Goal: Check status: Check status

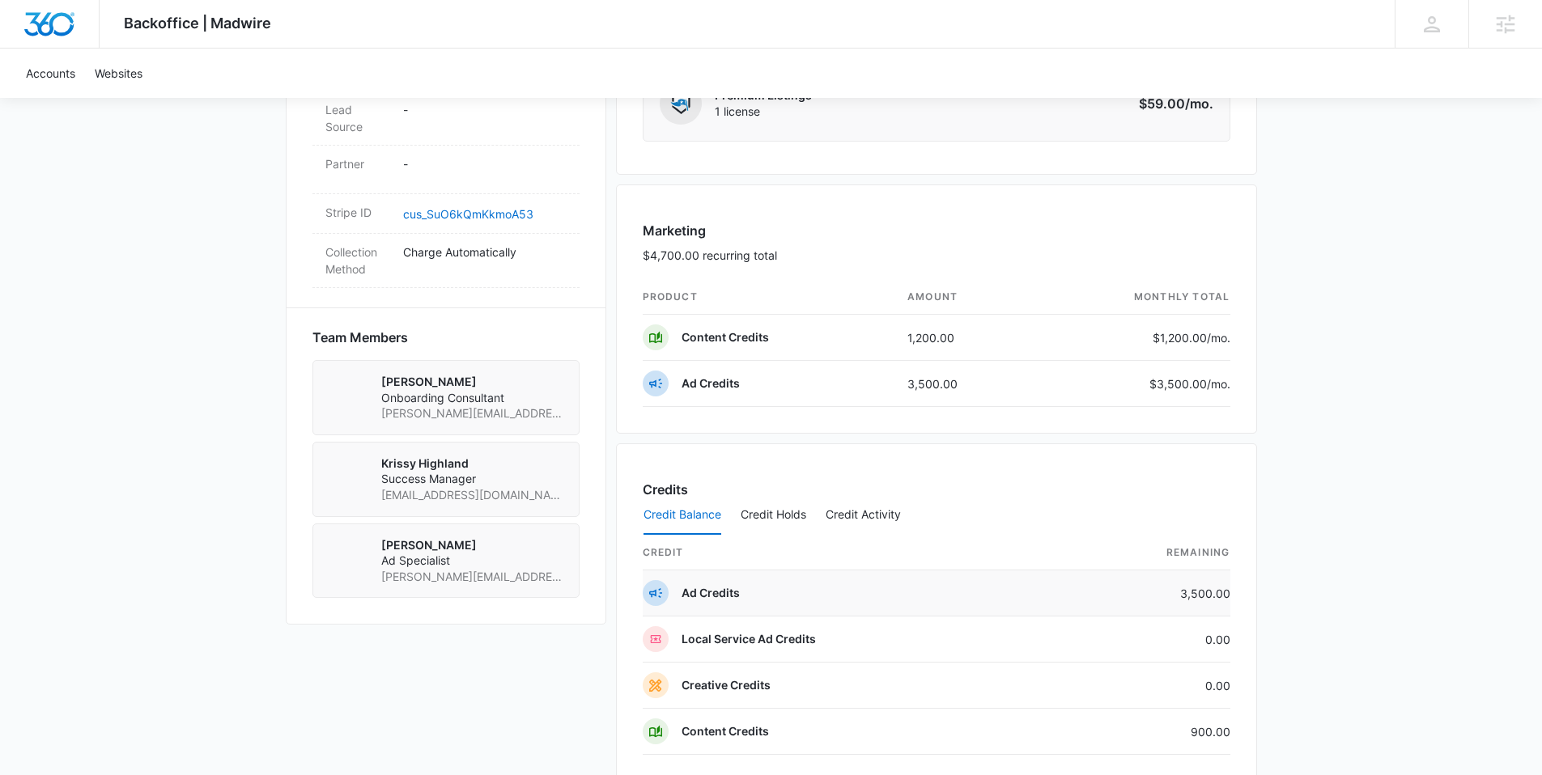
scroll to position [1009, 0]
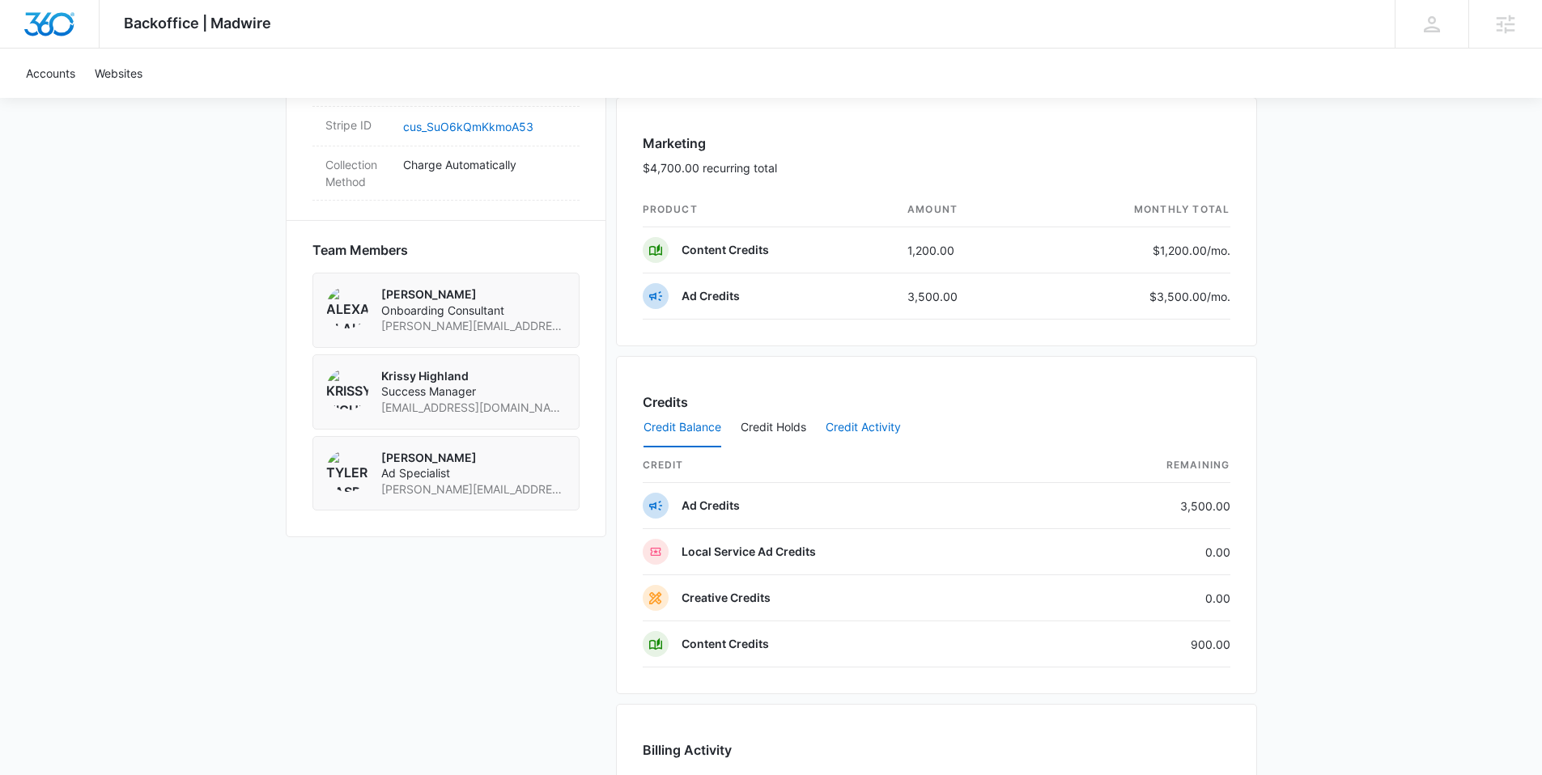
click at [847, 438] on button "Credit Activity" at bounding box center [862, 428] width 75 height 39
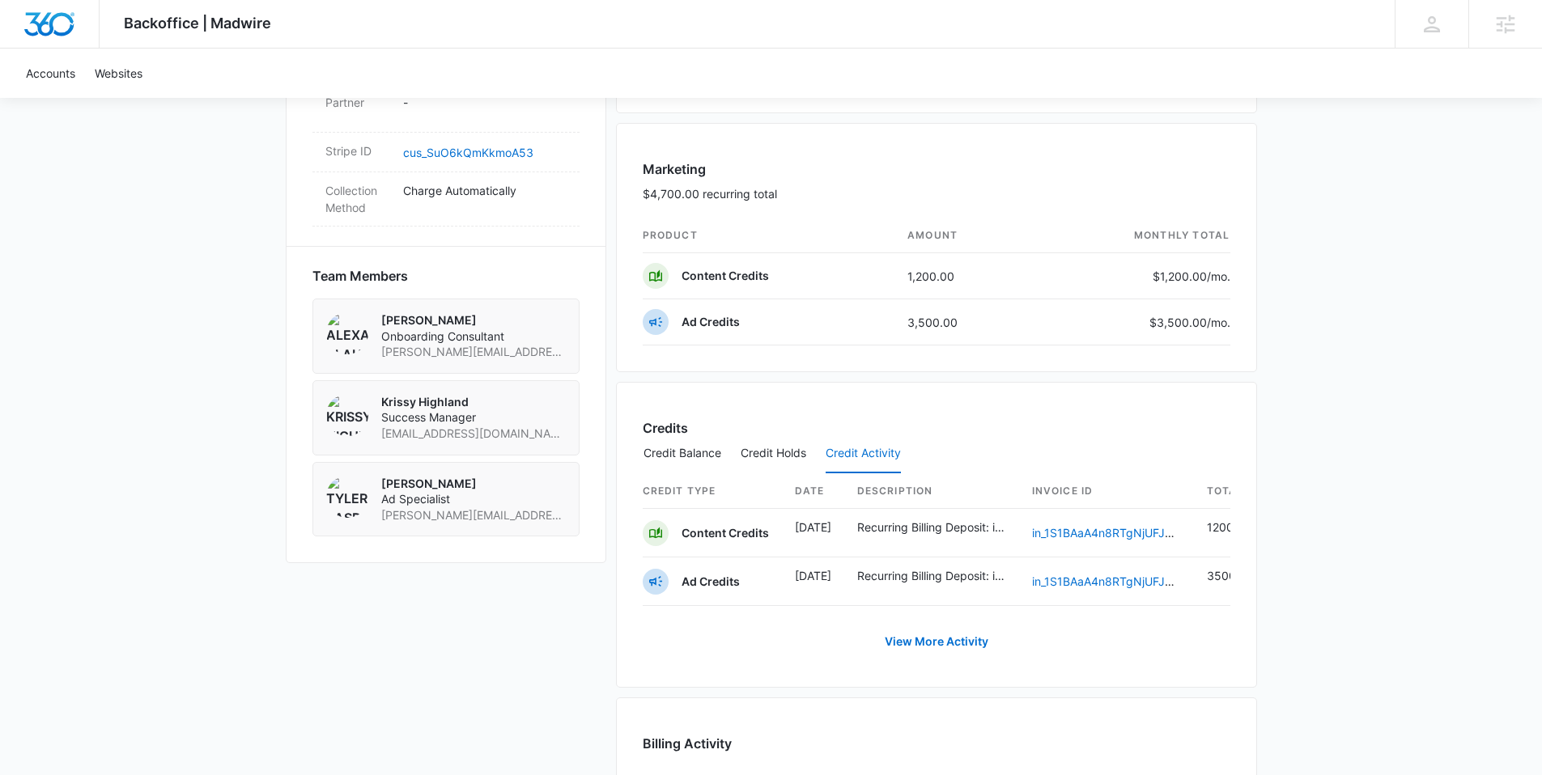
scroll to position [944, 0]
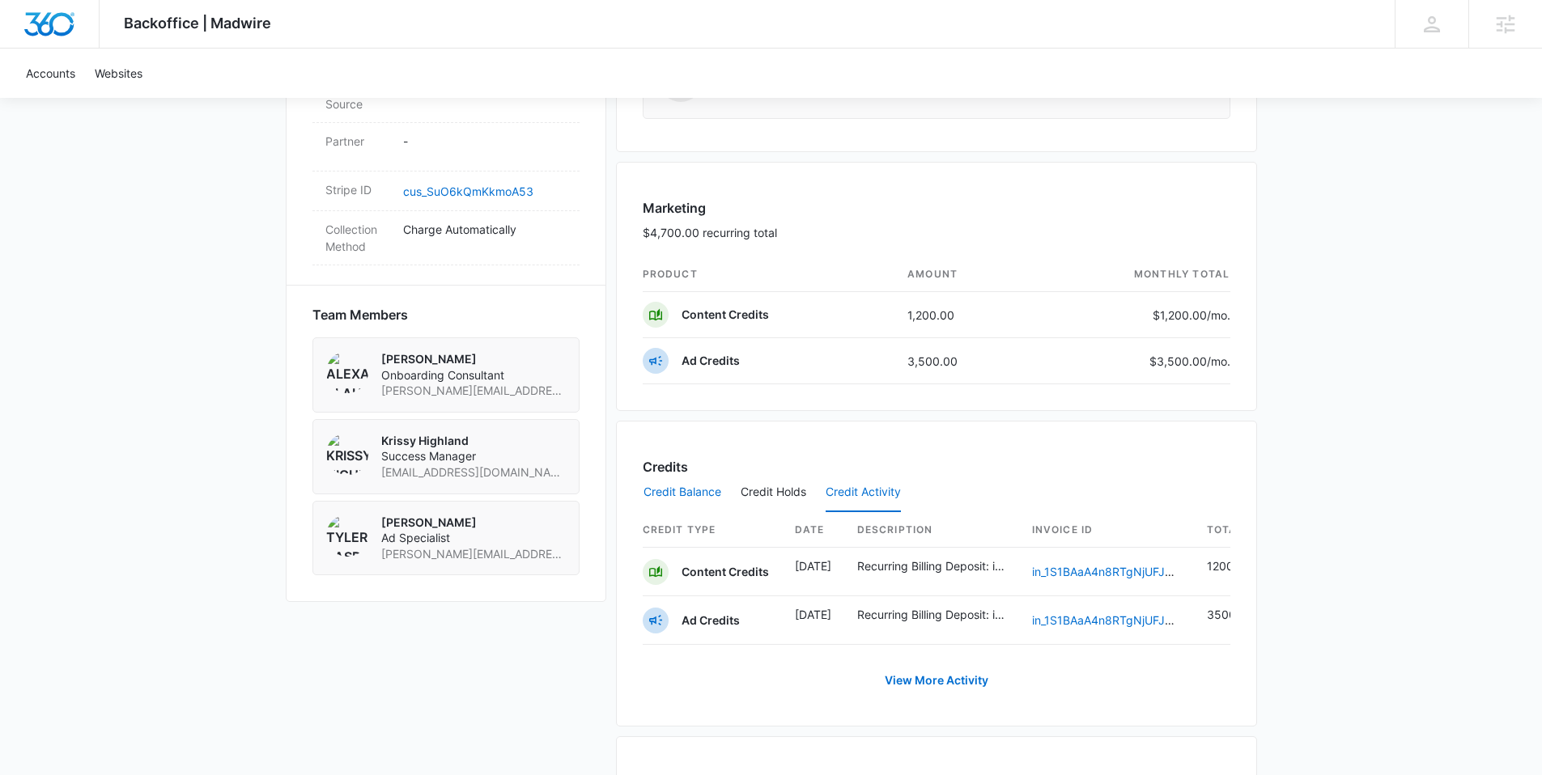
click at [667, 488] on button "Credit Balance" at bounding box center [682, 492] width 78 height 39
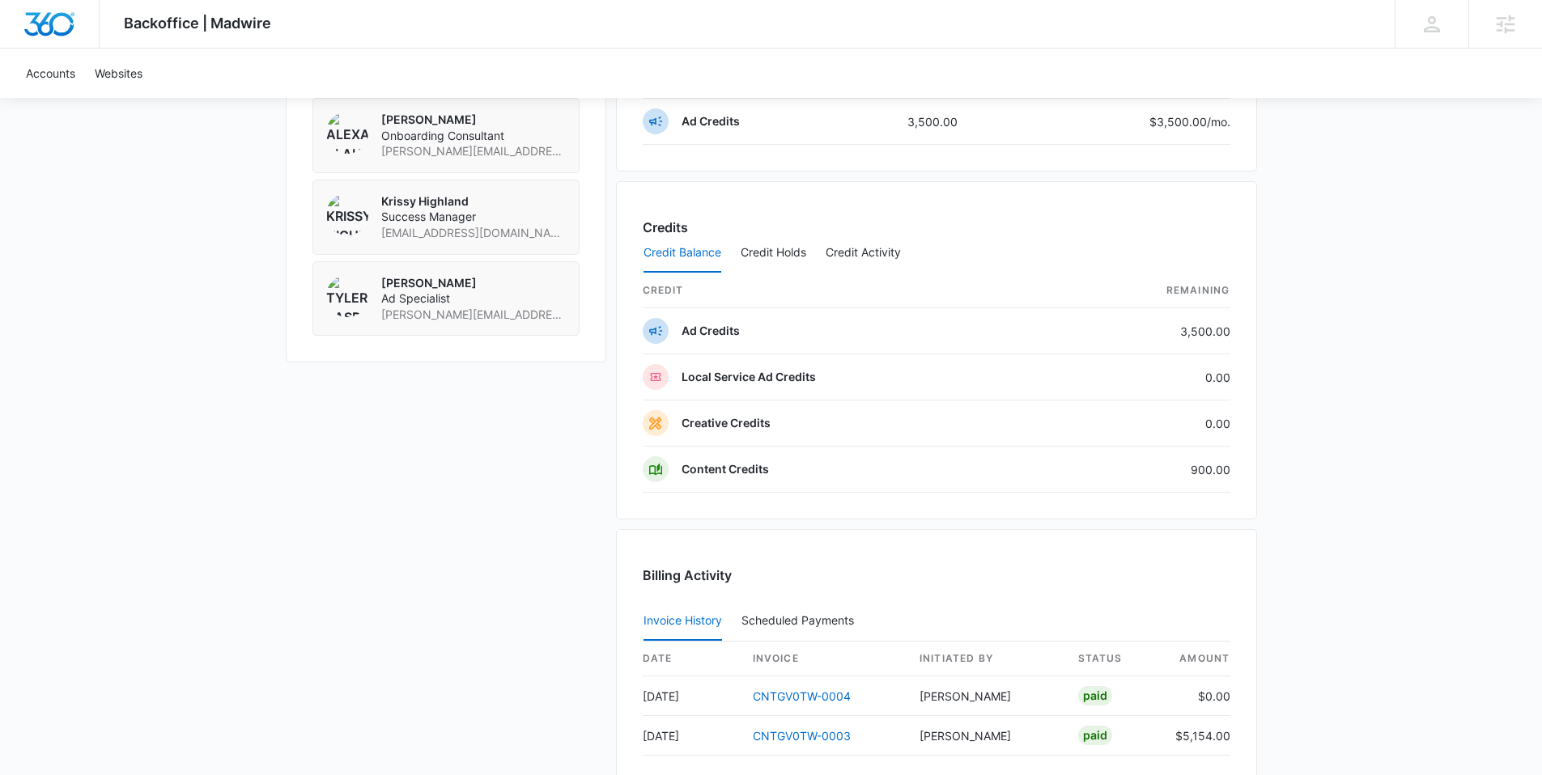
scroll to position [1166, 0]
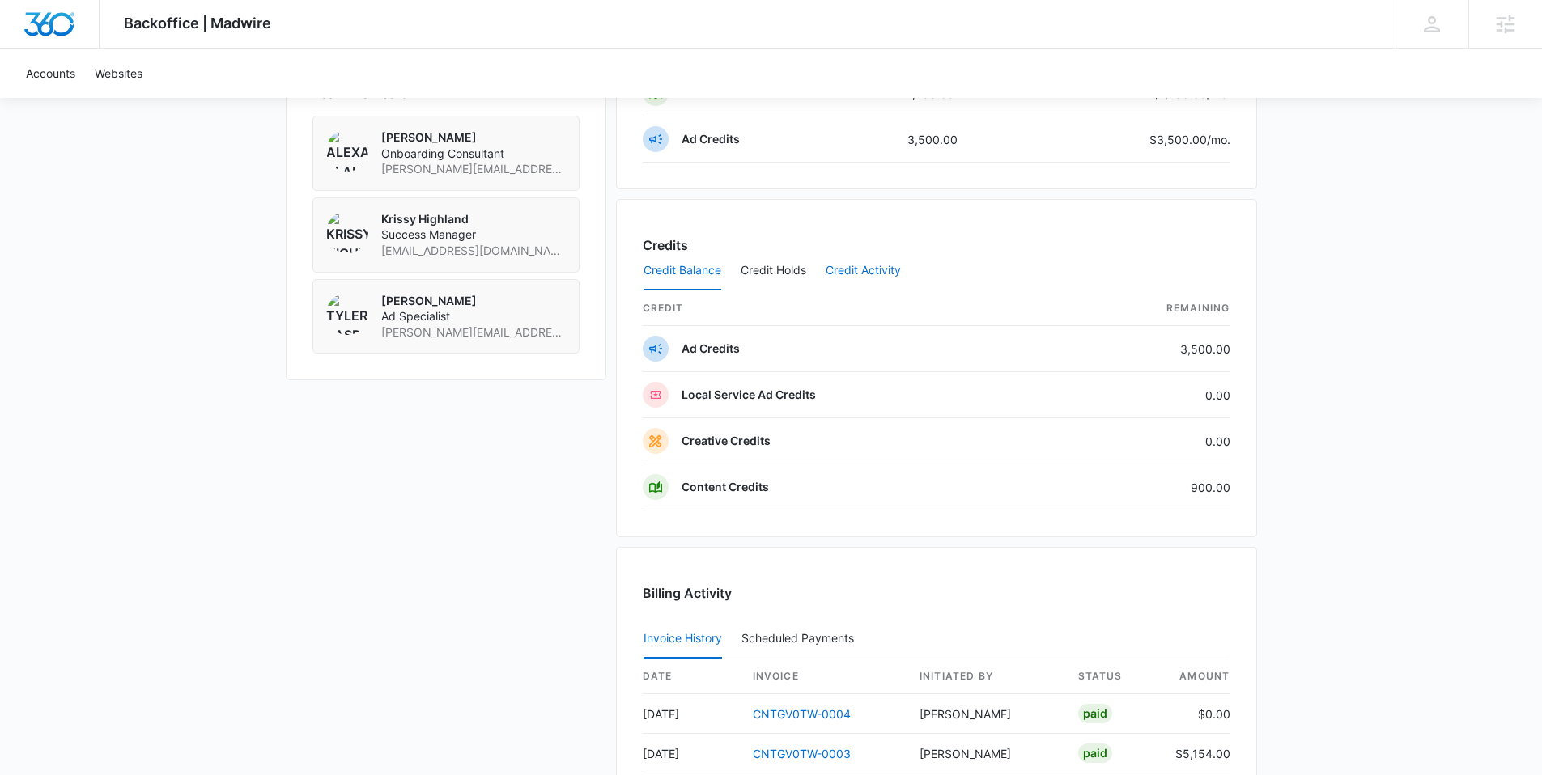
click at [880, 269] on button "Credit Activity" at bounding box center [862, 271] width 75 height 39
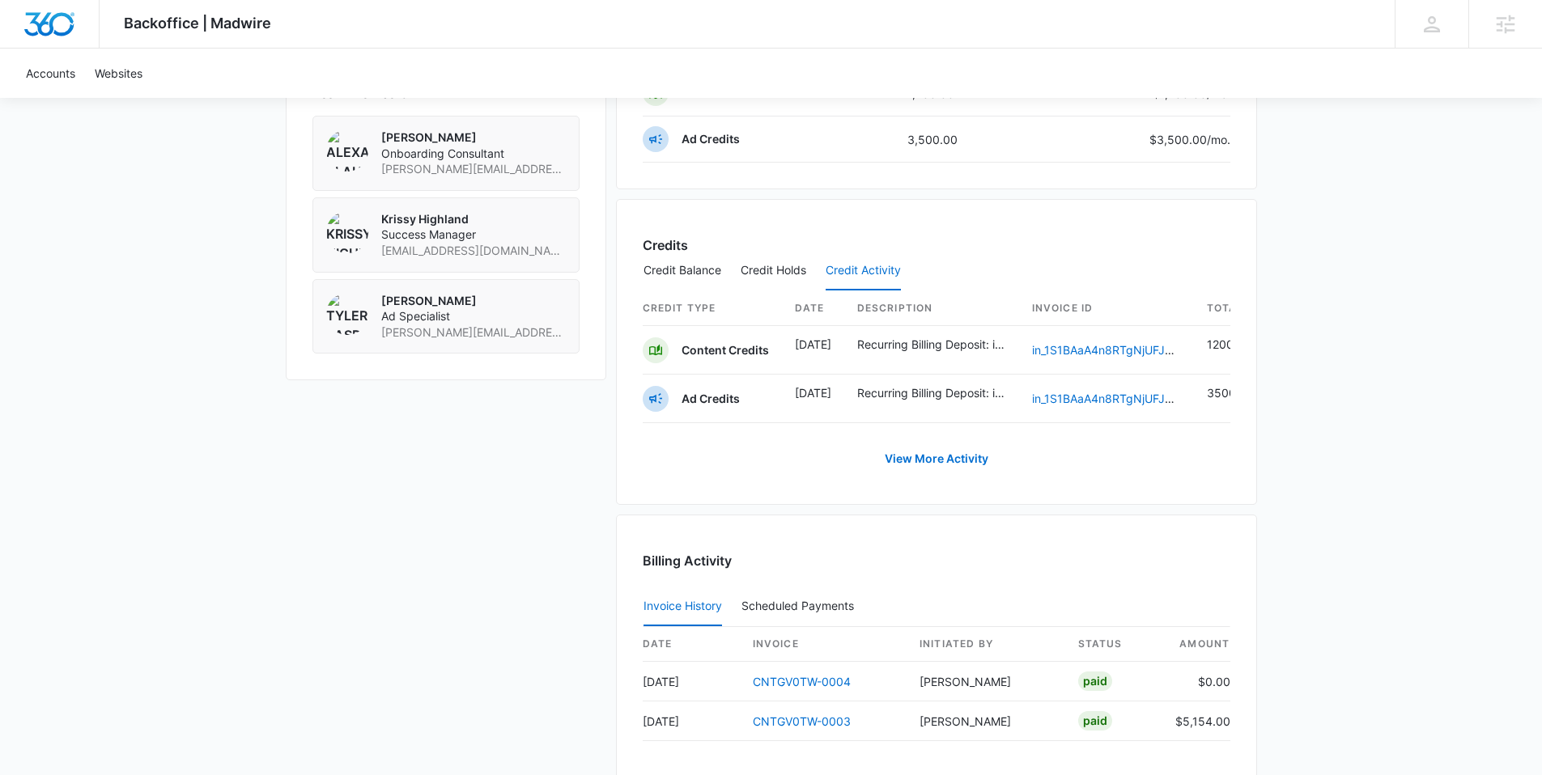
scroll to position [0, 23]
click at [970, 468] on link "View More Activity" at bounding box center [936, 458] width 136 height 39
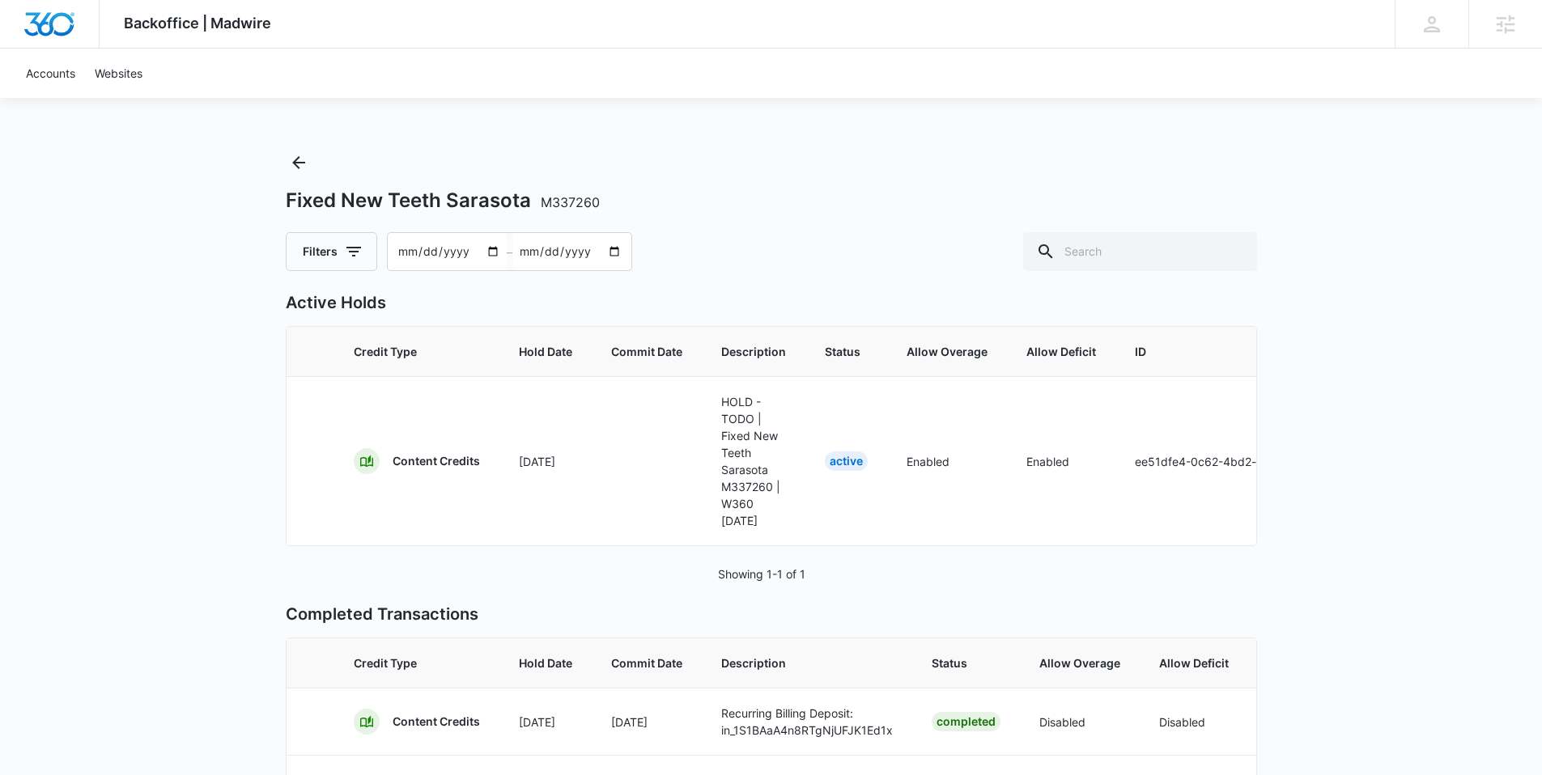
drag, startPoint x: 715, startPoint y: 541, endPoint x: 876, endPoint y: 556, distance: 161.8
click at [876, 546] on div "Credit Type Hold Date Commit Date Description Status Allow Overage Allow Defici…" at bounding box center [771, 436] width 971 height 220
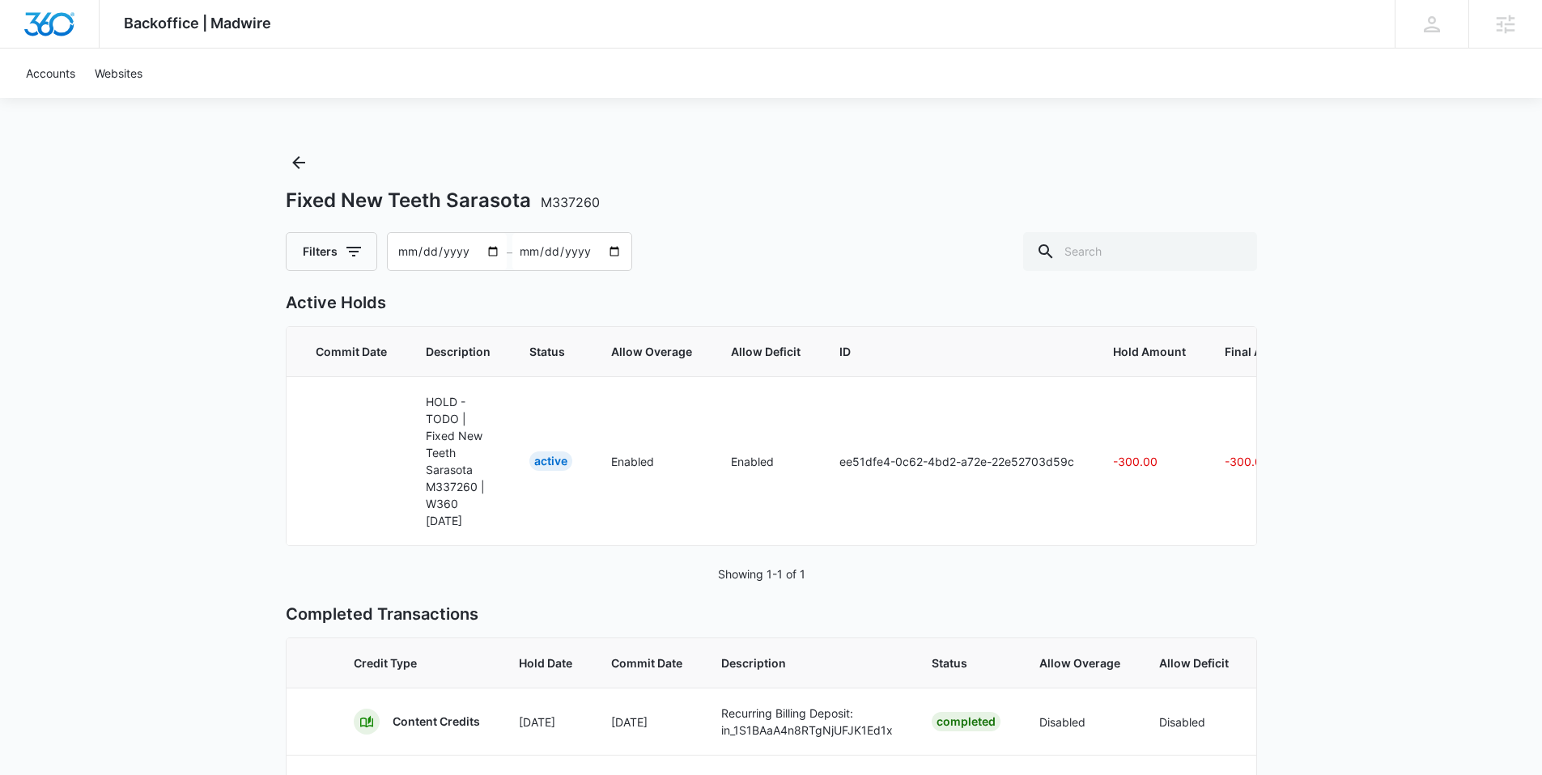
scroll to position [0, 327]
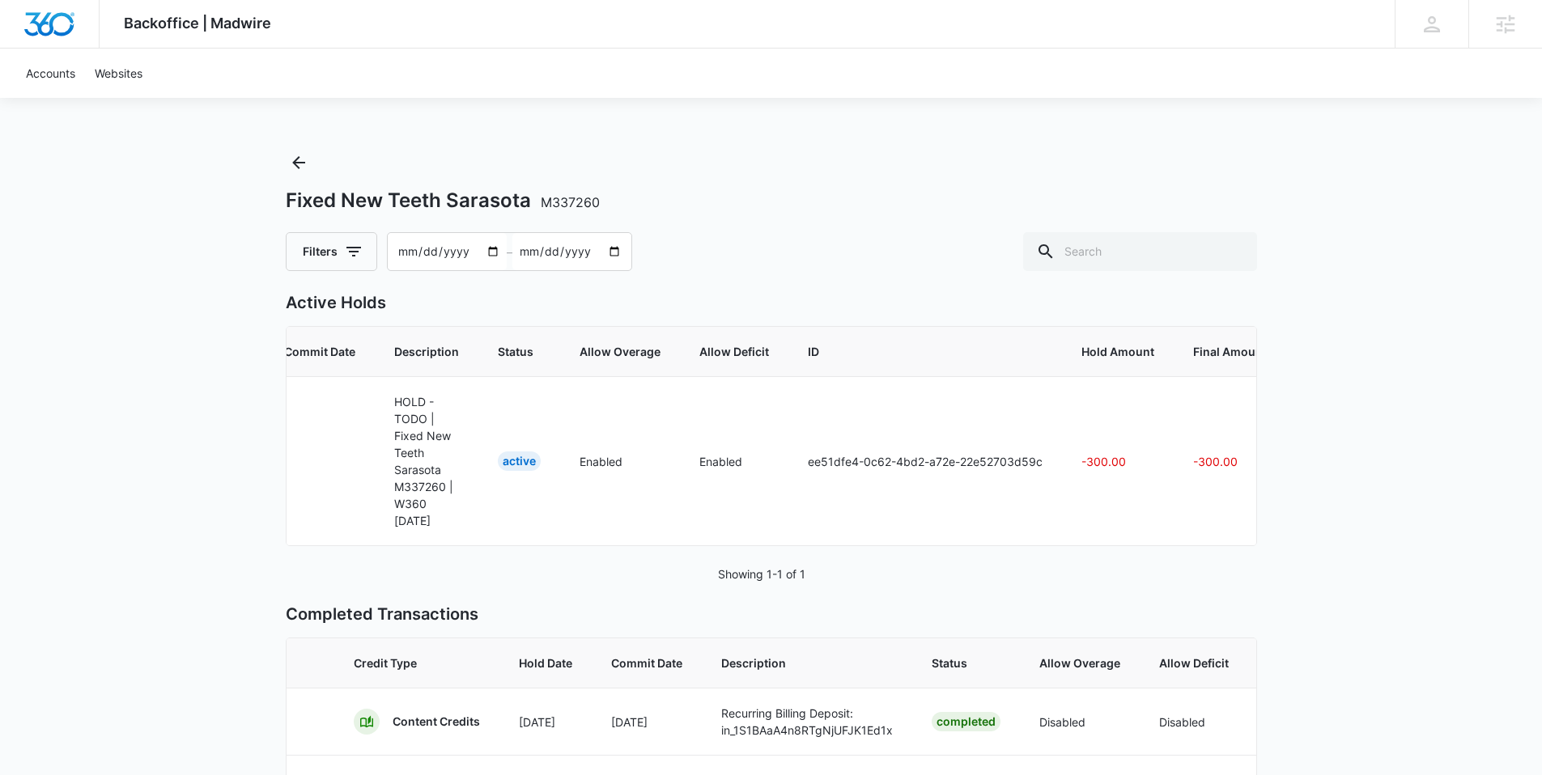
click at [1344, 587] on div "Backoffice | Madwire Apps Settings [PERSON_NAME] Blaho [EMAIL_ADDRESS][PERSON_N…" at bounding box center [771, 449] width 1542 height 898
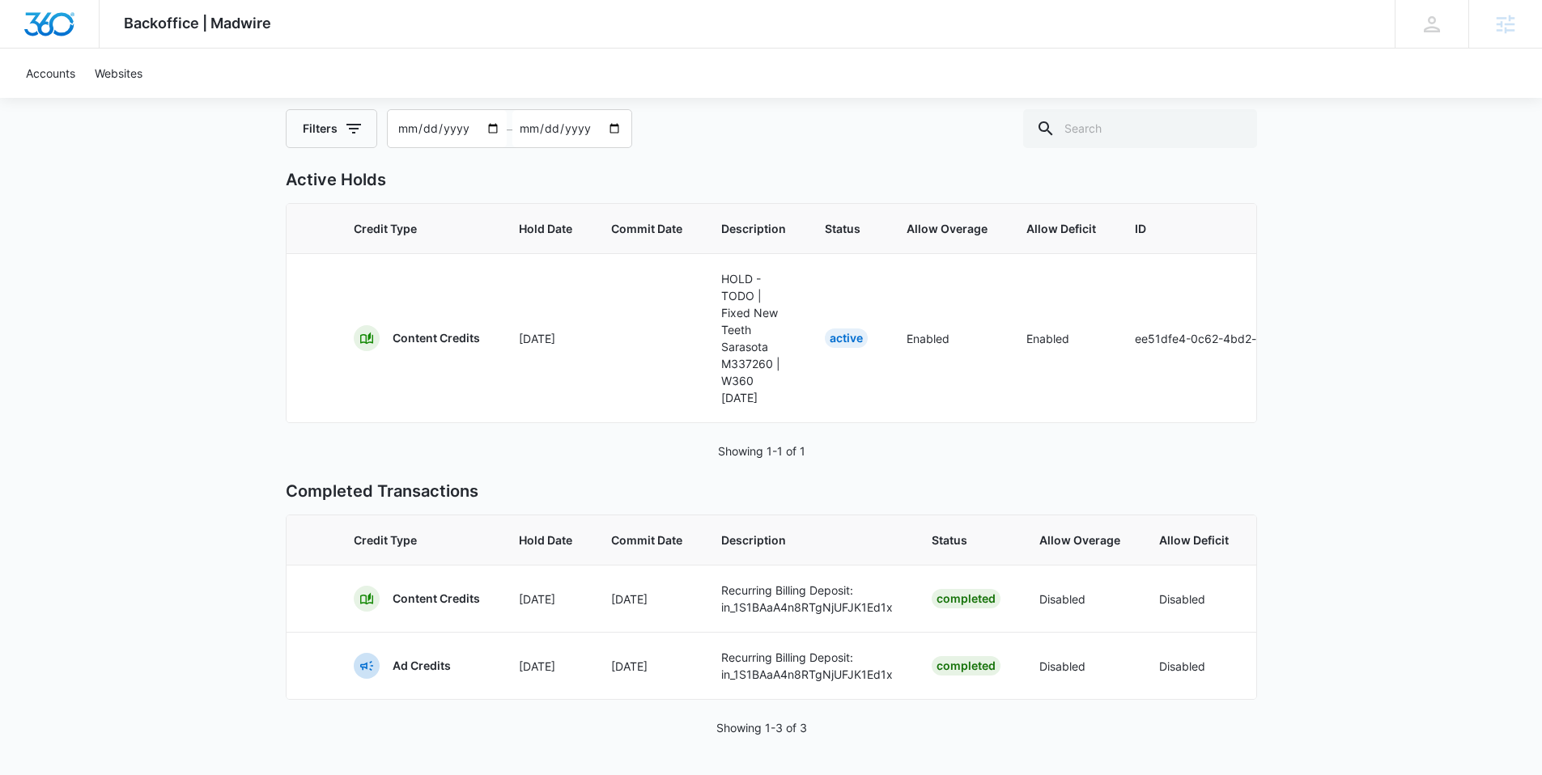
scroll to position [147, 0]
